Goal: Information Seeking & Learning: Understand process/instructions

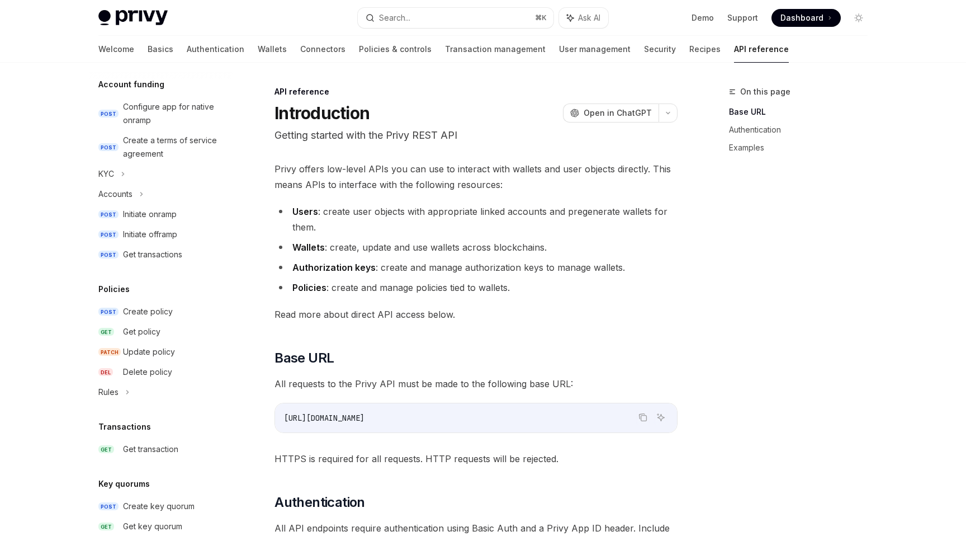
scroll to position [620, 0]
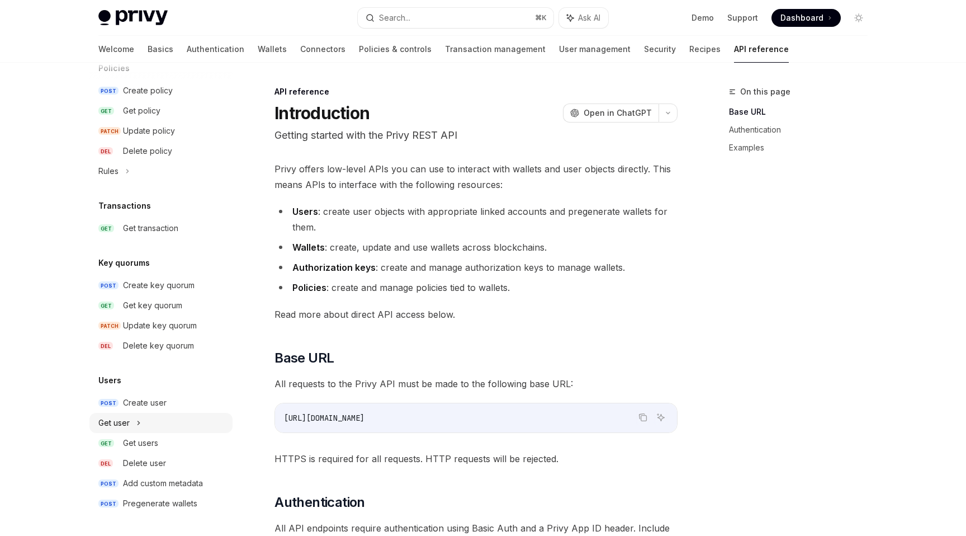
click at [144, 423] on div "Get user" at bounding box center [160, 423] width 143 height 20
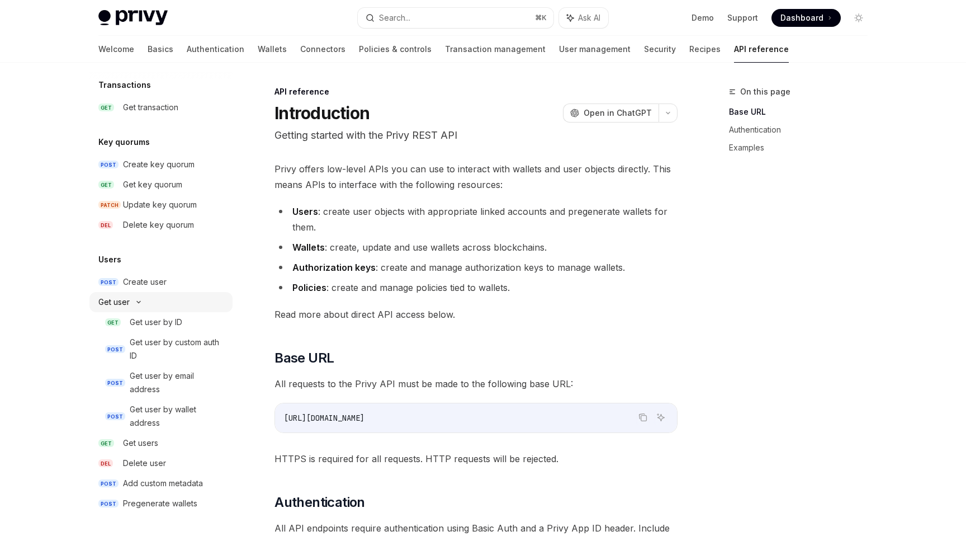
click at [135, 307] on div "Get user" at bounding box center [160, 302] width 143 height 20
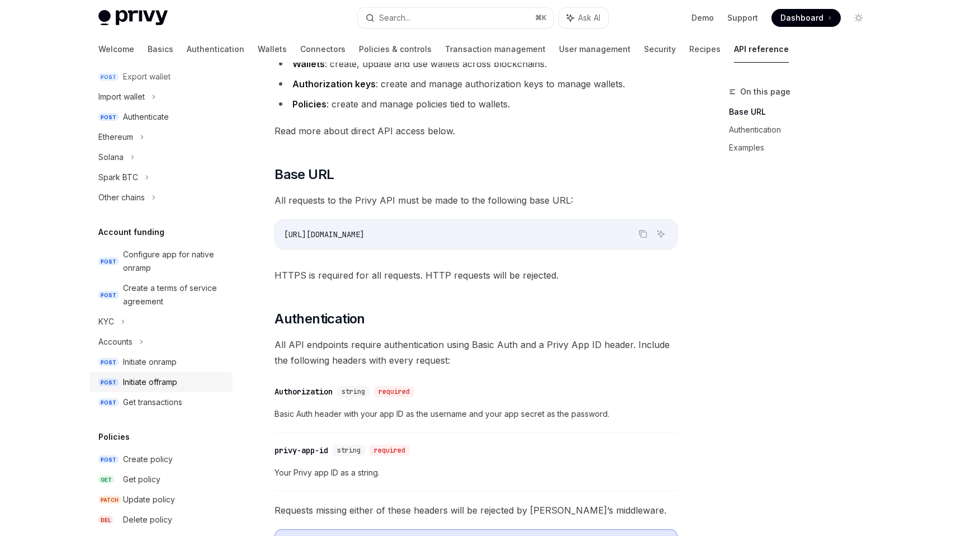
scroll to position [239, 0]
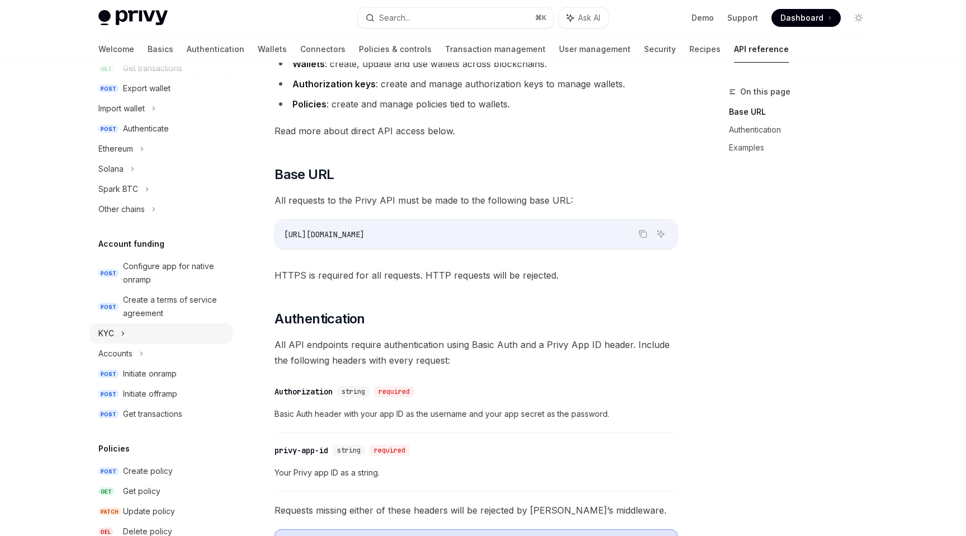
click at [119, 333] on div "KYC" at bounding box center [160, 333] width 143 height 20
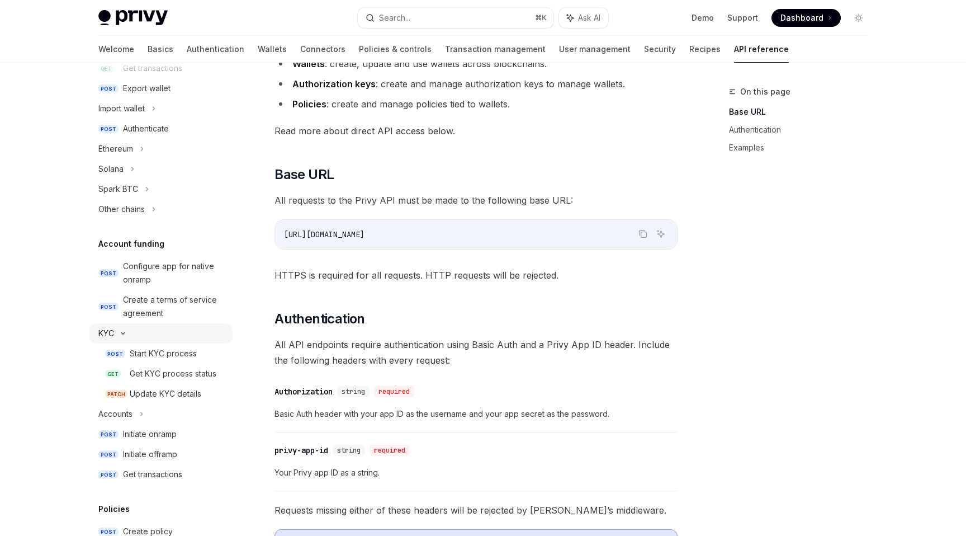
type textarea "*"
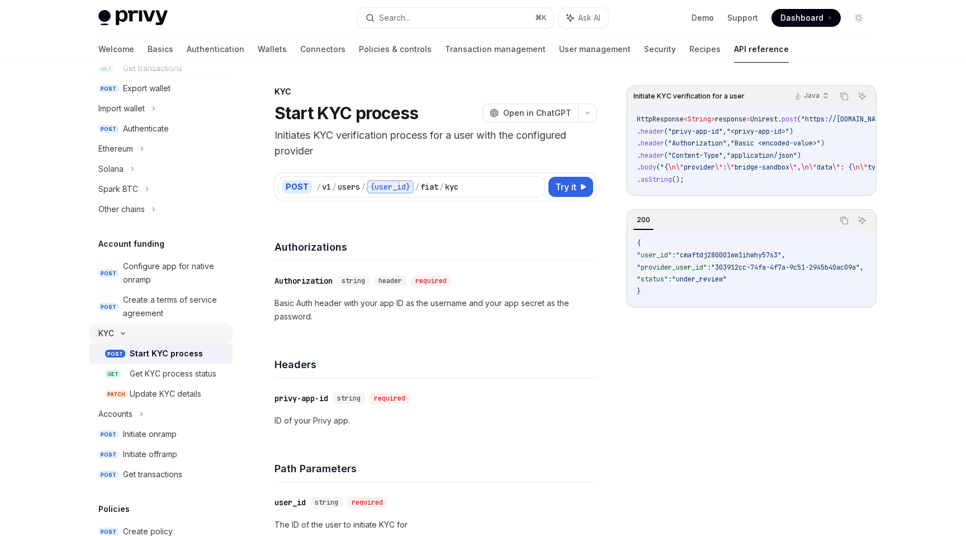
click at [120, 333] on icon at bounding box center [122, 333] width 13 height 4
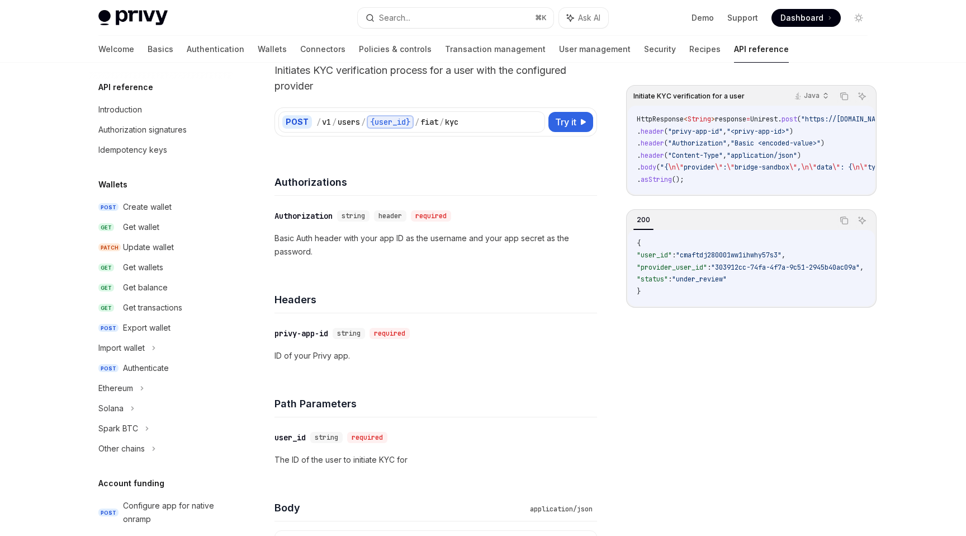
scroll to position [72, 0]
